Goal: Task Accomplishment & Management: Use online tool/utility

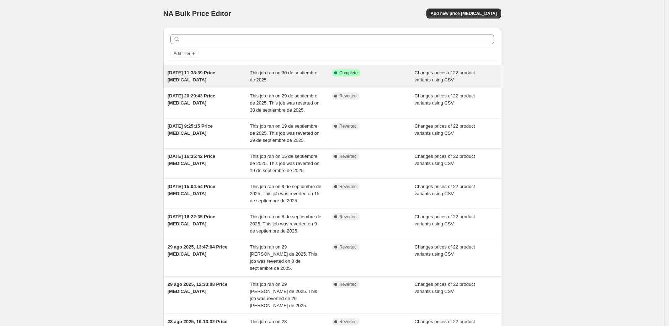
click at [209, 77] on div "[DATE] 11:38:39 Price [MEDICAL_DATA]" at bounding box center [209, 76] width 83 height 14
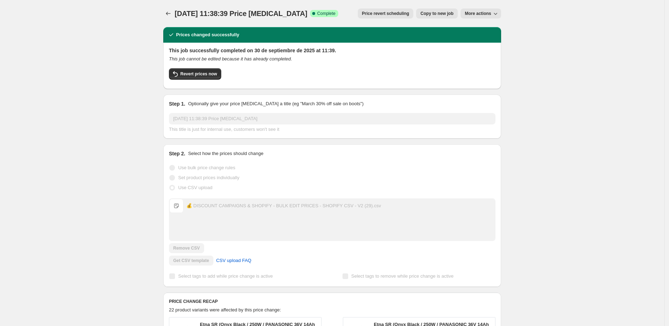
click at [489, 12] on span "More actions" at bounding box center [478, 14] width 26 height 6
click at [314, 12] on icon at bounding box center [313, 13] width 7 height 7
click at [487, 15] on span "More actions" at bounding box center [478, 14] width 26 height 6
click at [490, 39] on span "Delete job" at bounding box center [485, 40] width 39 height 7
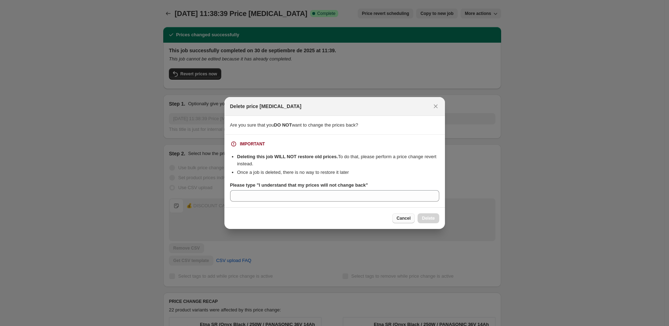
click at [405, 219] on span "Cancel" at bounding box center [404, 219] width 14 height 6
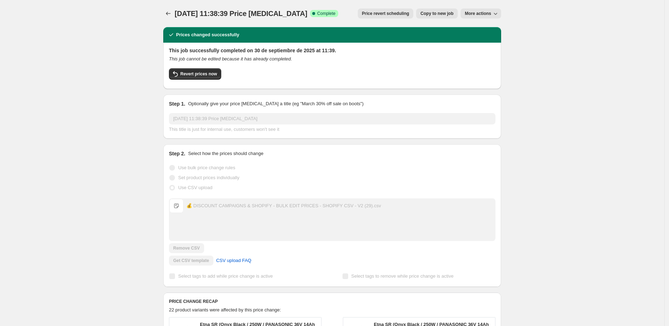
click at [193, 64] on div "This job successfully completed on 30 de septiembre de 2025 at 11:39. This job …" at bounding box center [332, 65] width 326 height 36
click at [195, 66] on div "This job successfully completed on 30 de septiembre de 2025 at 11:39. This job …" at bounding box center [332, 65] width 326 height 36
click at [201, 71] on span "Revert prices now" at bounding box center [198, 74] width 37 height 6
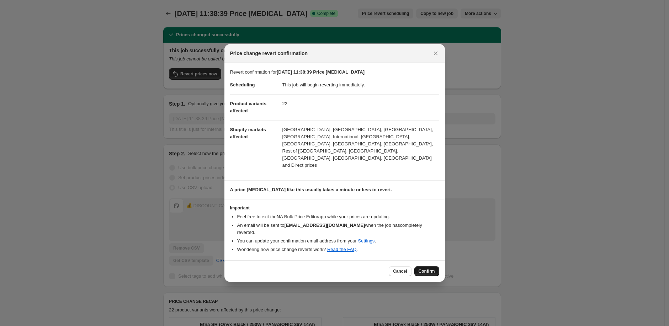
click at [428, 266] on button "Confirm" at bounding box center [426, 271] width 25 height 10
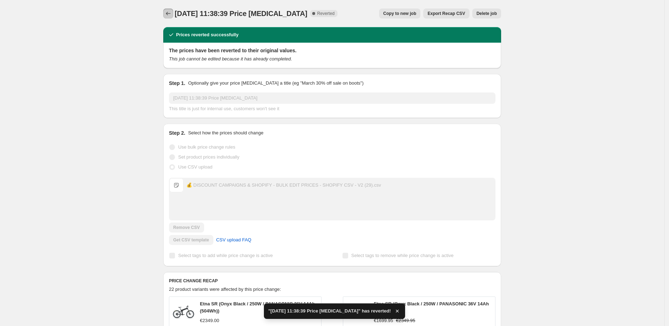
click at [172, 13] on icon "Price change jobs" at bounding box center [168, 13] width 7 height 7
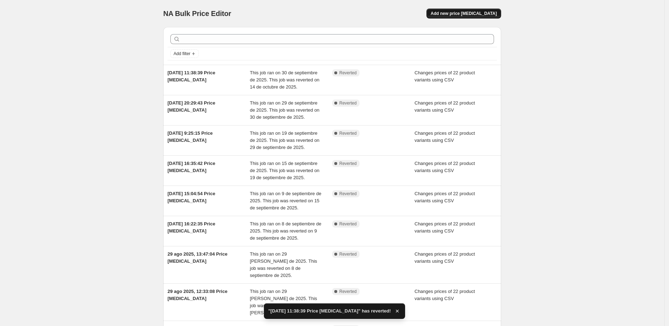
click at [464, 11] on span "Add new price [MEDICAL_DATA]" at bounding box center [464, 14] width 66 height 6
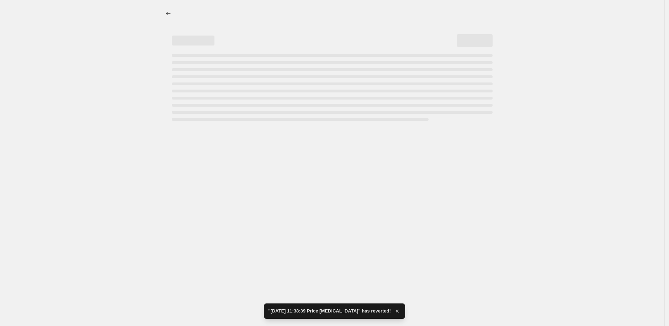
select select "percentage"
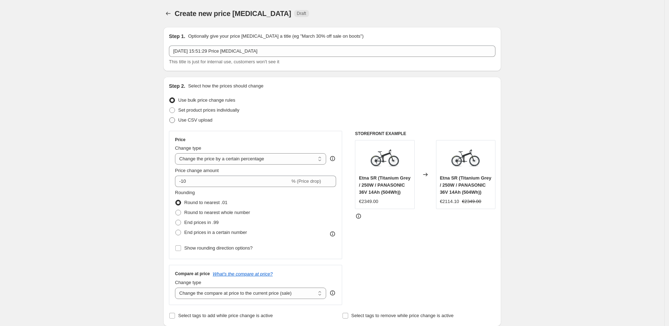
click at [194, 121] on span "Use CSV upload" at bounding box center [195, 119] width 34 height 5
click at [170, 118] on input "Use CSV upload" at bounding box center [169, 117] width 0 height 0
radio input "true"
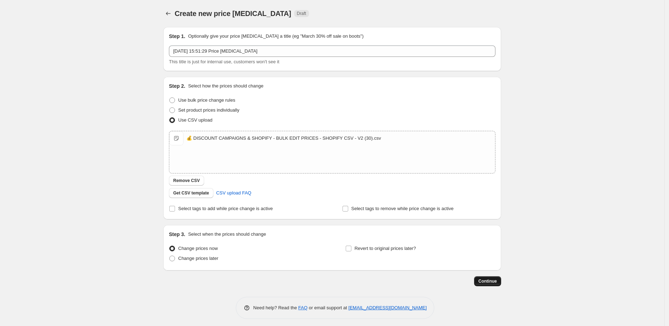
click at [497, 283] on span "Continue" at bounding box center [487, 281] width 18 height 6
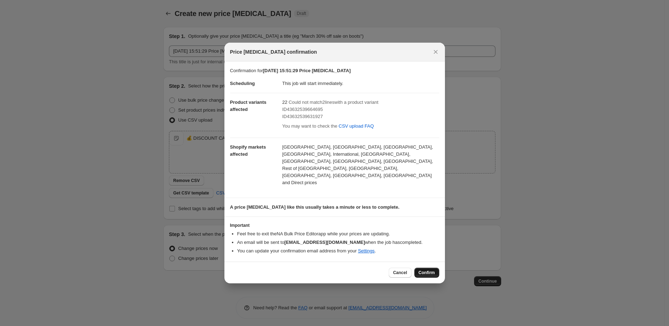
click at [428, 270] on span "Confirm" at bounding box center [427, 273] width 16 height 6
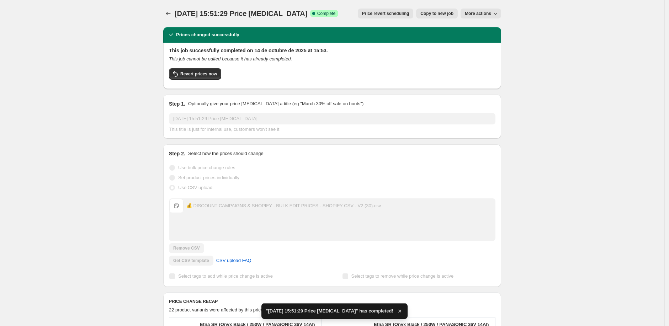
click at [578, 53] on div "[DATE] 15:51:29 Price [MEDICAL_DATA]. This page is ready [DATE] 15:51:29 Price …" at bounding box center [332, 306] width 664 height 612
